Goal: Complete application form

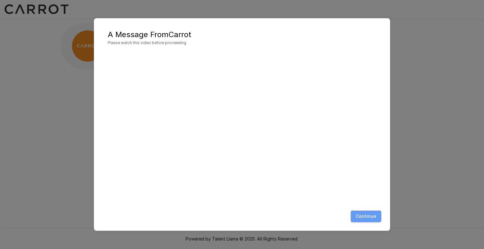
click at [372, 218] on button "Continue" at bounding box center [366, 217] width 31 height 12
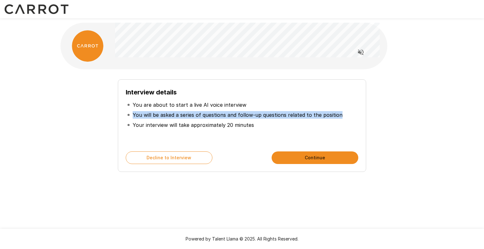
drag, startPoint x: 134, startPoint y: 116, endPoint x: 340, endPoint y: 115, distance: 206.6
click at [340, 115] on li "You will be asked a series of questions and follow-up questions related to the …" at bounding box center [242, 115] width 232 height 10
click at [341, 115] on li "You will be asked a series of questions and follow-up questions related to the …" at bounding box center [242, 115] width 232 height 10
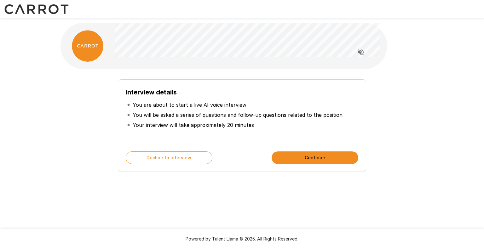
drag, startPoint x: 306, startPoint y: 155, endPoint x: 222, endPoint y: 95, distance: 103.3
click at [222, 95] on div "Interview details You are about to start a live AI voice interview You will be …" at bounding box center [242, 125] width 248 height 93
click at [221, 107] on p "You are about to start a live AI voice interview" at bounding box center [190, 105] width 114 height 8
drag, startPoint x: 303, startPoint y: 157, endPoint x: 168, endPoint y: 100, distance: 146.8
click at [168, 100] on div "Interview details You are about to start a live AI voice interview You will be …" at bounding box center [242, 125] width 248 height 93
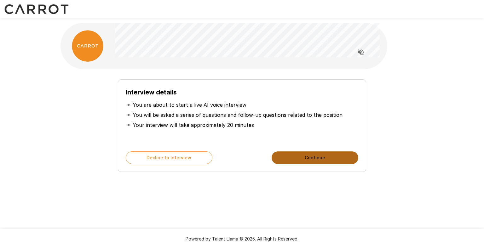
click at [286, 161] on button "Continue" at bounding box center [315, 158] width 87 height 13
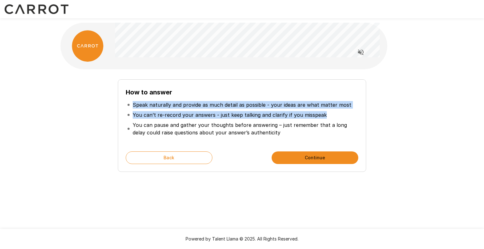
drag, startPoint x: 133, startPoint y: 105, endPoint x: 335, endPoint y: 117, distance: 201.9
click at [335, 117] on ul "Speak naturally and provide as much detail as possible - your ideas are what ma…" at bounding box center [242, 118] width 232 height 43
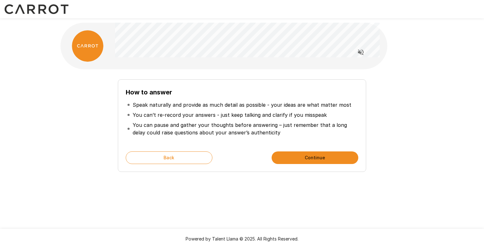
click at [237, 134] on p "You can pause and gather your thoughts before answering – just remember that a …" at bounding box center [245, 128] width 224 height 15
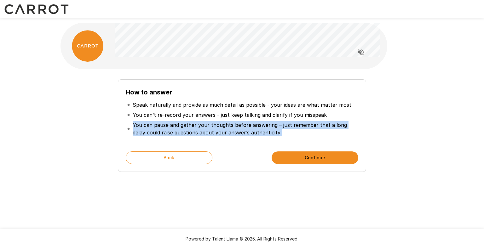
click at [237, 134] on p "You can pause and gather your thoughts before answering – just remember that a …" at bounding box center [245, 128] width 224 height 15
click at [294, 157] on button "Continue" at bounding box center [315, 158] width 87 height 13
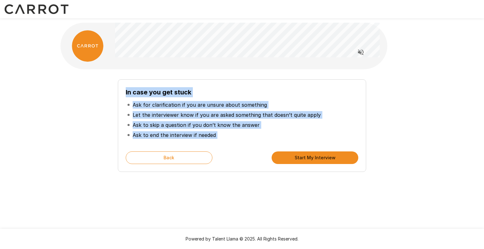
click at [78, 96] on div "In case you get stuck Ask for clarification if you are unsure about something L…" at bounding box center [242, 123] width 358 height 98
drag, startPoint x: 133, startPoint y: 104, endPoint x: 251, endPoint y: 134, distance: 122.2
click at [251, 134] on ul "Ask for clarification if you are unsure about something Let the interviewer kno…" at bounding box center [242, 119] width 232 height 45
click at [249, 135] on li "Ask to end the interview if needed" at bounding box center [242, 135] width 232 height 10
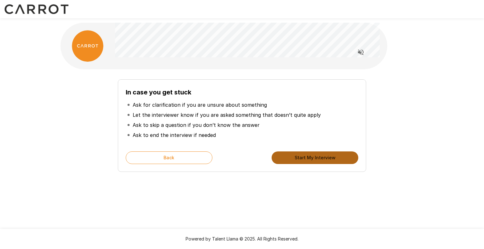
click at [279, 158] on button "Start My Interview" at bounding box center [315, 158] width 87 height 13
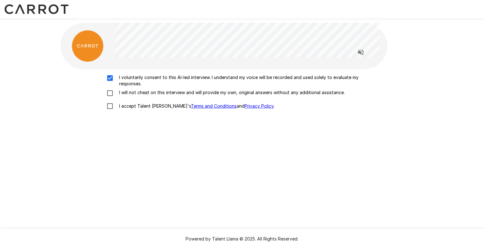
click at [117, 96] on label "I will not cheat on this interview and will provide my own, original answers wi…" at bounding box center [241, 93] width 277 height 8
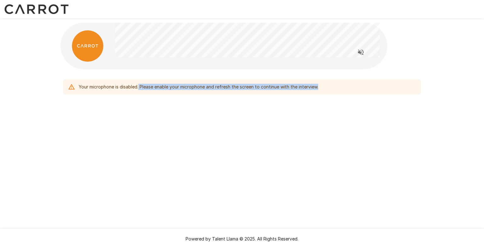
drag, startPoint x: 139, startPoint y: 88, endPoint x: 357, endPoint y: 90, distance: 217.7
click at [357, 90] on div "Your microphone is disabled. Please enable your microphone and refresh the scre…" at bounding box center [242, 86] width 358 height 15
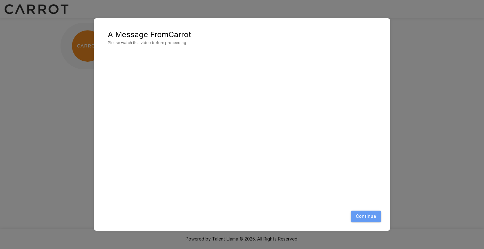
click at [367, 216] on button "Continue" at bounding box center [366, 217] width 31 height 12
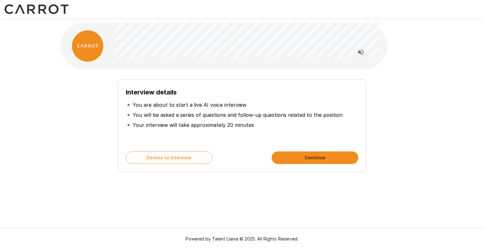
click at [293, 157] on button "Continue" at bounding box center [315, 158] width 87 height 13
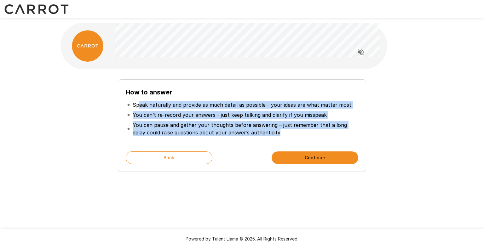
drag, startPoint x: 140, startPoint y: 108, endPoint x: 286, endPoint y: 133, distance: 148.3
click at [286, 133] on ul "Speak naturally and provide as much detail as possible - your ideas are what ma…" at bounding box center [242, 118] width 232 height 43
click at [299, 158] on button "Continue" at bounding box center [315, 158] width 87 height 13
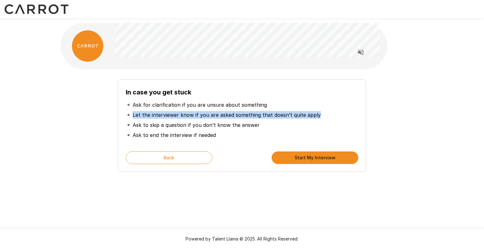
drag, startPoint x: 133, startPoint y: 115, endPoint x: 356, endPoint y: 112, distance: 223.4
click at [356, 112] on li "Let the interviewer know if you are asked something that doesn’t quite apply" at bounding box center [242, 115] width 232 height 10
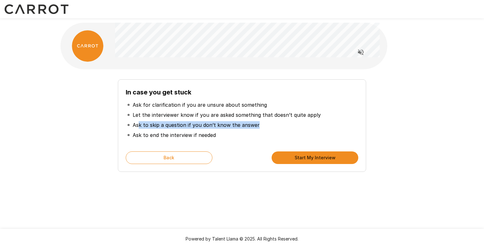
drag, startPoint x: 280, startPoint y: 120, endPoint x: 139, endPoint y: 126, distance: 140.6
click at [139, 126] on li "Ask to skip a question if you don’t know the answer" at bounding box center [242, 125] width 232 height 10
click at [313, 156] on button "Start My Interview" at bounding box center [315, 158] width 87 height 13
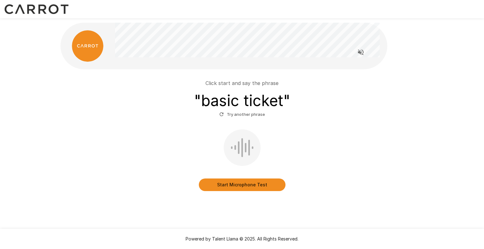
click at [210, 185] on button "Start Microphone Test" at bounding box center [242, 185] width 87 height 13
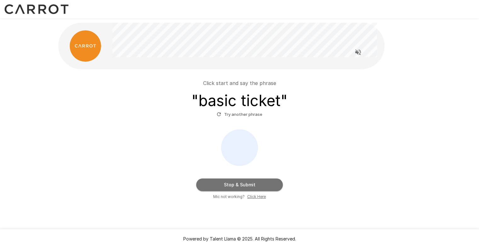
click at [242, 186] on button "Stop & Submit" at bounding box center [239, 185] width 87 height 13
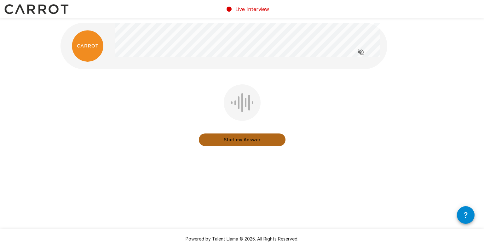
click at [252, 142] on button "Start my Answer" at bounding box center [242, 140] width 87 height 13
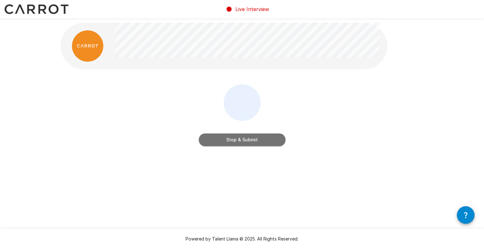
click at [224, 143] on button "Stop & Submit" at bounding box center [242, 140] width 87 height 13
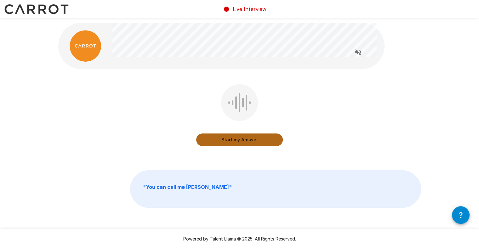
click at [240, 138] on button "Start my Answer" at bounding box center [239, 140] width 87 height 13
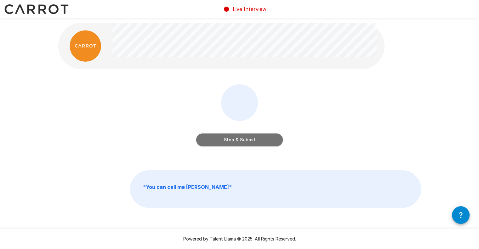
click at [261, 144] on button "Stop & Submit" at bounding box center [239, 140] width 87 height 13
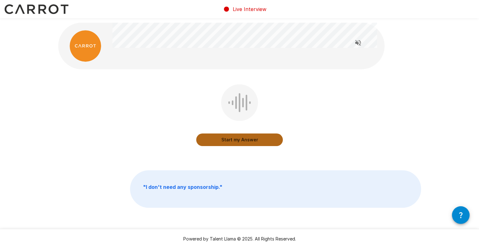
click at [243, 144] on button "Start my Answer" at bounding box center [239, 140] width 87 height 13
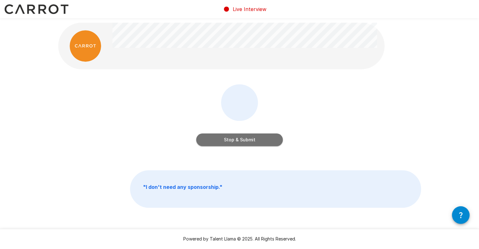
click at [265, 137] on button "Stop & Submit" at bounding box center [239, 140] width 87 height 13
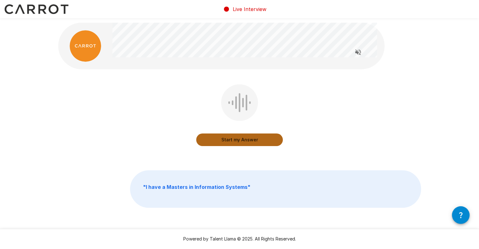
click at [228, 144] on button "Start my Answer" at bounding box center [239, 140] width 87 height 13
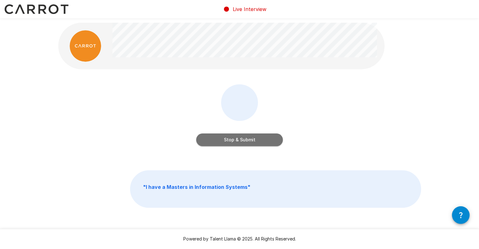
click at [249, 138] on button "Stop & Submit" at bounding box center [239, 140] width 87 height 13
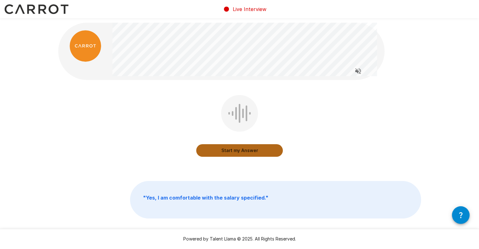
click at [203, 154] on button "Start my Answer" at bounding box center [239, 150] width 87 height 13
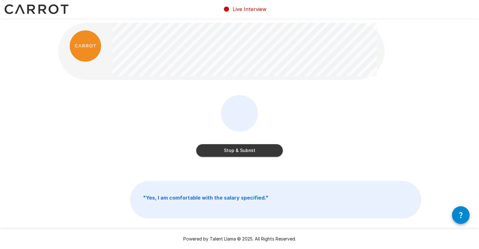
drag, startPoint x: 277, startPoint y: 152, endPoint x: 331, endPoint y: 146, distance: 54.5
click at [331, 146] on div "Stop & Submit" at bounding box center [239, 130] width 363 height 71
click at [276, 153] on button "Stop & Submit" at bounding box center [239, 150] width 87 height 13
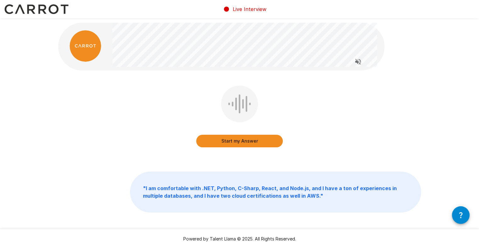
click at [210, 140] on button "Start my Answer" at bounding box center [239, 141] width 87 height 13
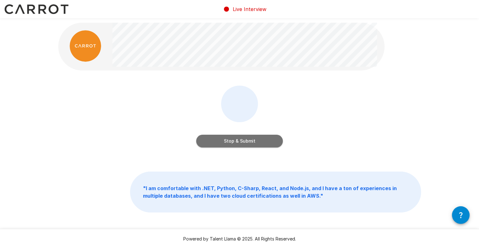
click at [204, 144] on button "Stop & Submit" at bounding box center [239, 141] width 87 height 13
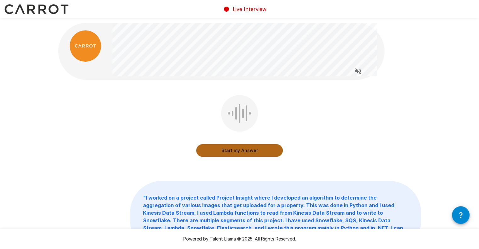
click at [207, 155] on button "Start my Answer" at bounding box center [239, 150] width 87 height 13
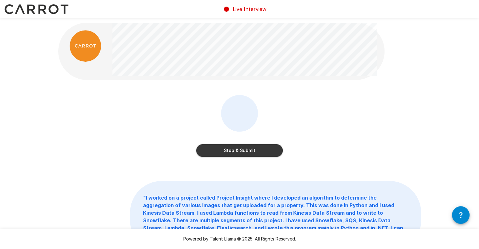
click at [226, 152] on button "Stop & Submit" at bounding box center [239, 150] width 87 height 13
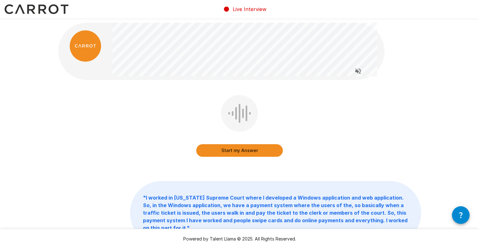
click at [206, 153] on button "Start my Answer" at bounding box center [239, 150] width 87 height 13
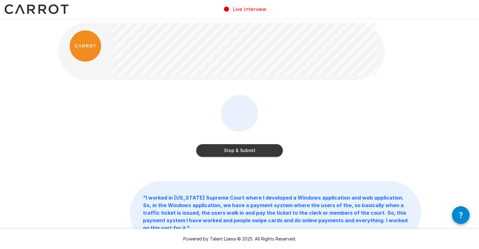
click at [207, 147] on button "Stop & Submit" at bounding box center [239, 150] width 87 height 13
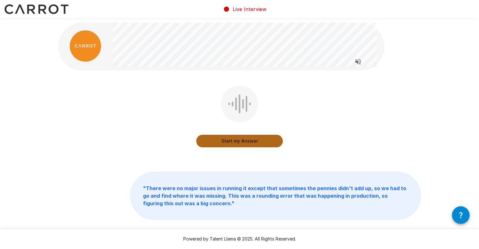
click at [213, 145] on button "Start my Answer" at bounding box center [239, 141] width 87 height 13
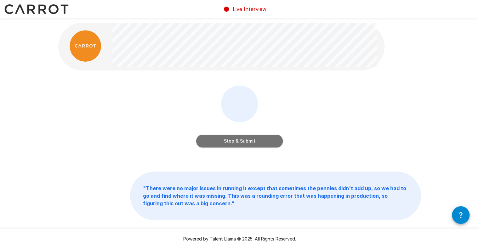
click at [207, 144] on button "Stop & Submit" at bounding box center [239, 141] width 87 height 13
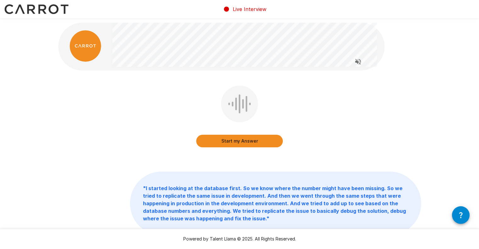
click at [218, 141] on button "Start my Answer" at bounding box center [239, 141] width 87 height 13
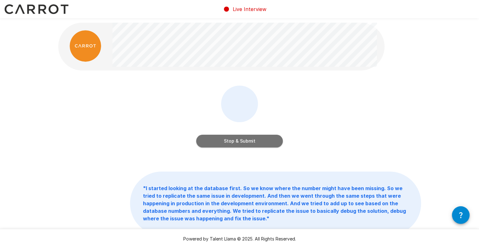
click at [209, 144] on button "Stop & Submit" at bounding box center [239, 141] width 87 height 13
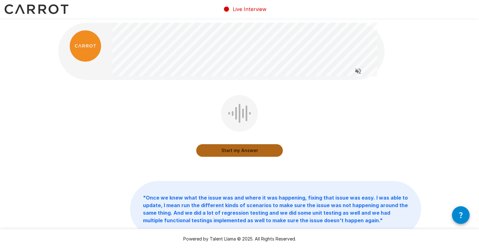
click at [211, 151] on button "Start my Answer" at bounding box center [239, 150] width 87 height 13
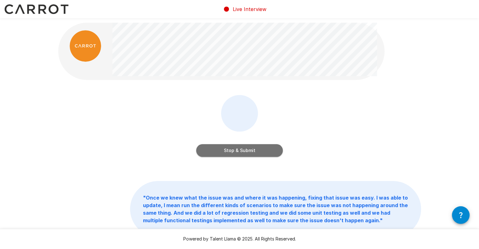
click at [215, 150] on button "Stop & Submit" at bounding box center [239, 150] width 87 height 13
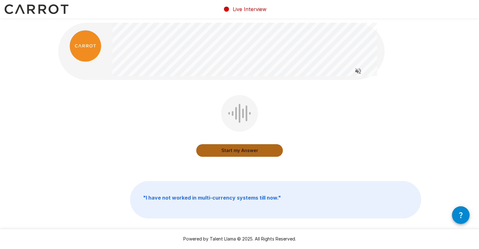
click at [203, 151] on button "Start my Answer" at bounding box center [239, 150] width 87 height 13
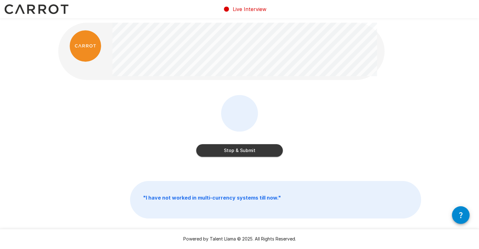
click at [236, 157] on button "Stop & Submit" at bounding box center [239, 150] width 87 height 13
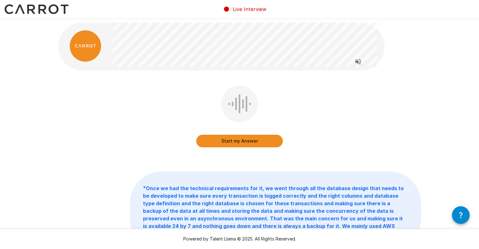
click at [226, 140] on button "Start my Answer" at bounding box center [239, 141] width 87 height 13
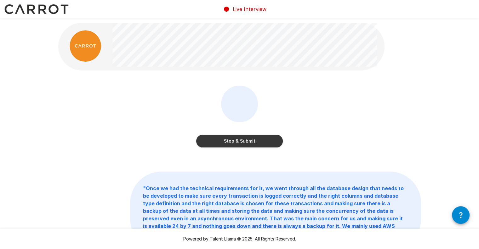
click at [28, 158] on div "Stop & Submit " Once we had the technical requirements for it, we went through …" at bounding box center [239, 150] width 479 height 301
click at [248, 146] on button "Stop & Submit" at bounding box center [239, 141] width 87 height 13
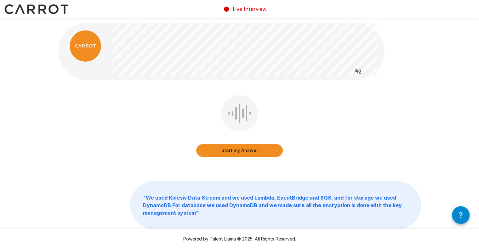
click at [81, 116] on div "Start my Answer" at bounding box center [239, 130] width 363 height 71
drag, startPoint x: 235, startPoint y: 153, endPoint x: 389, endPoint y: 114, distance: 158.2
click at [389, 114] on div "Start my Answer" at bounding box center [239, 130] width 363 height 71
click at [227, 151] on button "Start my Answer" at bounding box center [239, 150] width 87 height 13
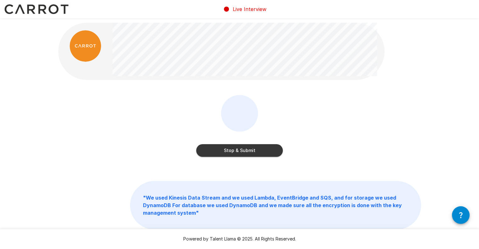
click at [216, 143] on div "Stop & Submit" at bounding box center [239, 144] width 87 height 25
click at [207, 153] on button "Stop & Submit" at bounding box center [239, 150] width 87 height 13
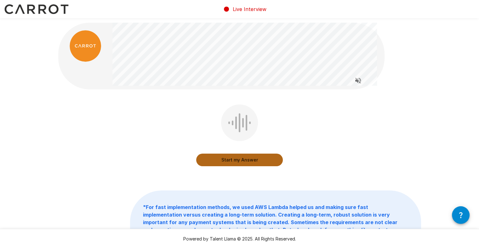
click at [218, 160] on button "Start my Answer" at bounding box center [239, 160] width 87 height 13
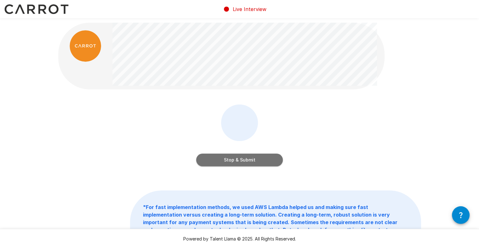
click at [206, 162] on button "Stop & Submit" at bounding box center [239, 160] width 87 height 13
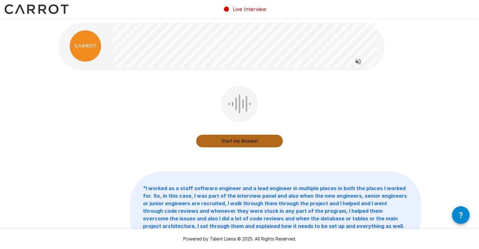
click at [231, 143] on button "Start my Answer" at bounding box center [239, 141] width 87 height 13
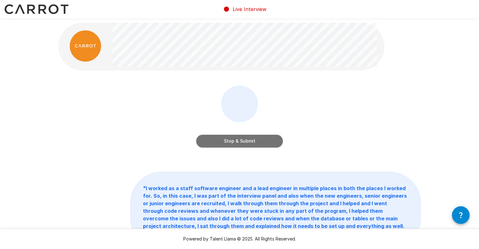
click at [277, 142] on button "Stop & Submit" at bounding box center [239, 141] width 87 height 13
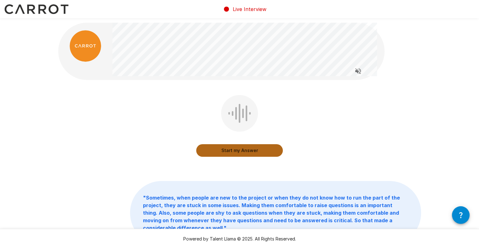
click at [211, 155] on button "Start my Answer" at bounding box center [239, 150] width 87 height 13
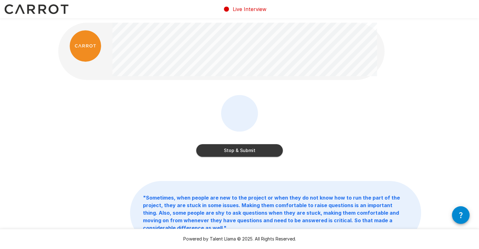
click at [225, 147] on button "Stop & Submit" at bounding box center [239, 150] width 87 height 13
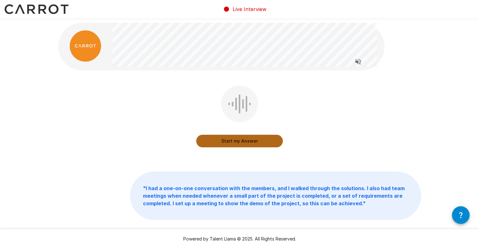
click at [212, 141] on button "Start my Answer" at bounding box center [239, 141] width 87 height 13
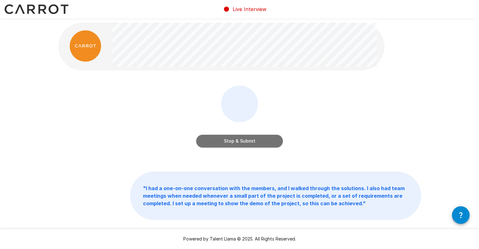
click at [216, 145] on button "Stop & Submit" at bounding box center [239, 141] width 87 height 13
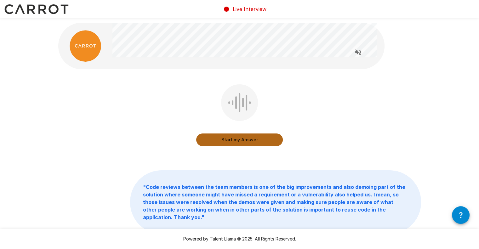
click at [243, 143] on button "Start my Answer" at bounding box center [239, 140] width 87 height 13
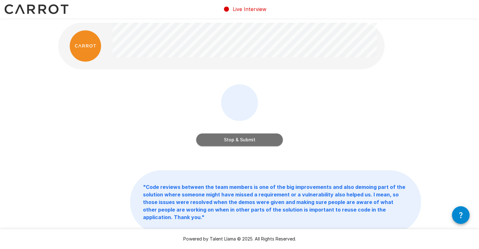
click at [230, 142] on button "Stop & Submit" at bounding box center [239, 140] width 87 height 13
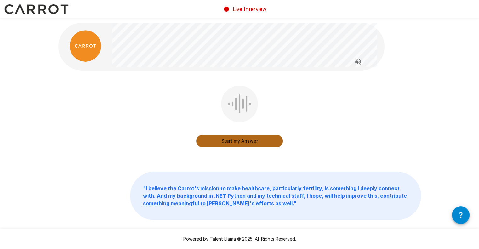
click at [219, 141] on button "Start my Answer" at bounding box center [239, 141] width 87 height 13
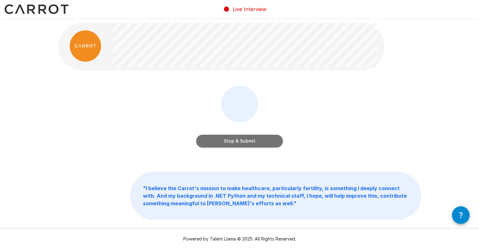
click at [233, 146] on button "Stop & Submit" at bounding box center [239, 141] width 87 height 13
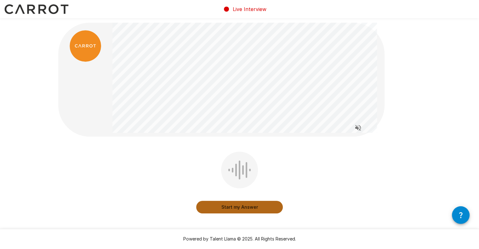
click at [211, 210] on button "Start my Answer" at bounding box center [239, 207] width 87 height 13
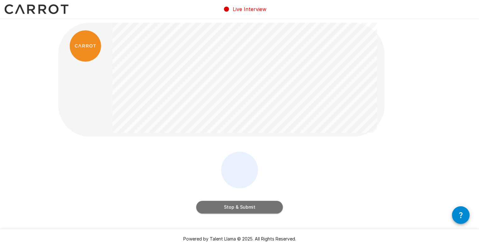
click at [209, 211] on button "Stop & Submit" at bounding box center [239, 207] width 87 height 13
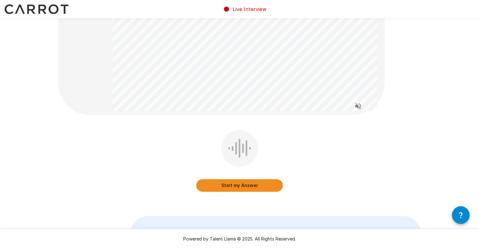
scroll to position [126, 0]
click at [210, 188] on button "Start my Answer" at bounding box center [239, 185] width 87 height 13
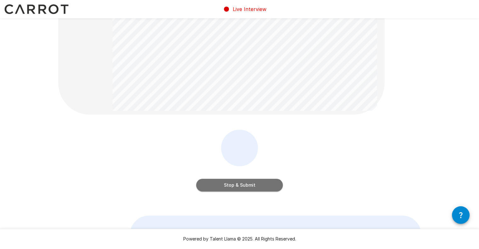
click at [250, 188] on button "Stop & Submit" at bounding box center [239, 185] width 87 height 13
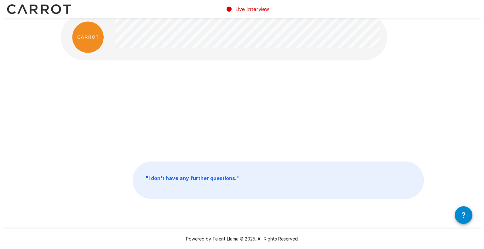
scroll to position [0, 0]
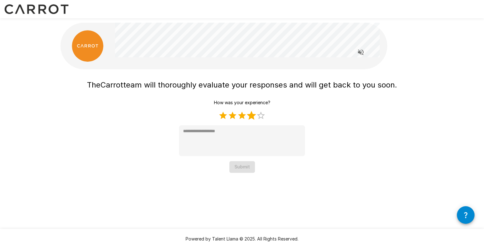
click at [251, 117] on label "4 Stars" at bounding box center [251, 115] width 9 height 9
type textarea "*"
click at [242, 174] on div "The Carrot team will thoroughly evaluate your responses and will get back to yo…" at bounding box center [242, 99] width 378 height 198
click at [242, 169] on button "Submit" at bounding box center [242, 167] width 26 height 12
